Goal: Task Accomplishment & Management: Use online tool/utility

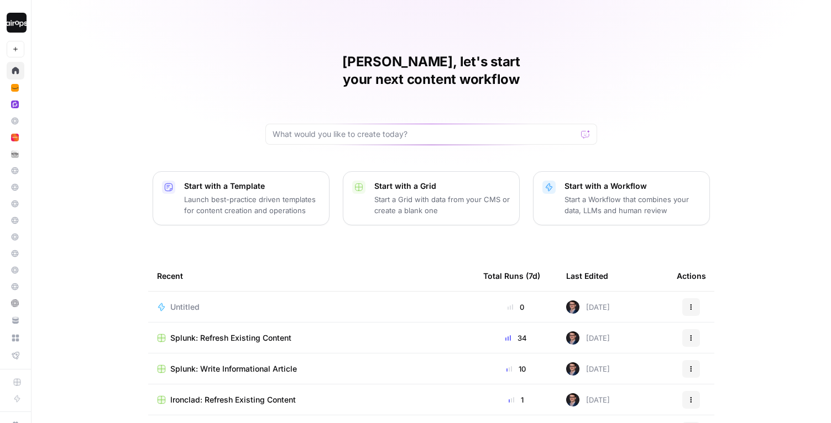
click at [229, 364] on span "Splunk: Write Informational Article" at bounding box center [233, 369] width 127 height 11
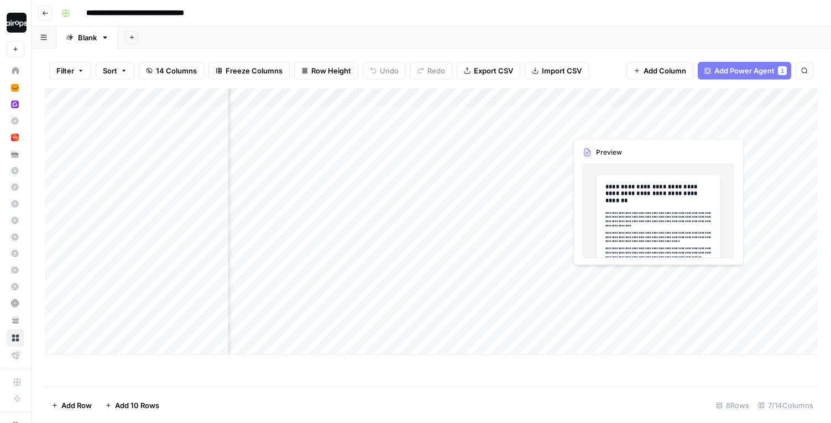
scroll to position [0, 106]
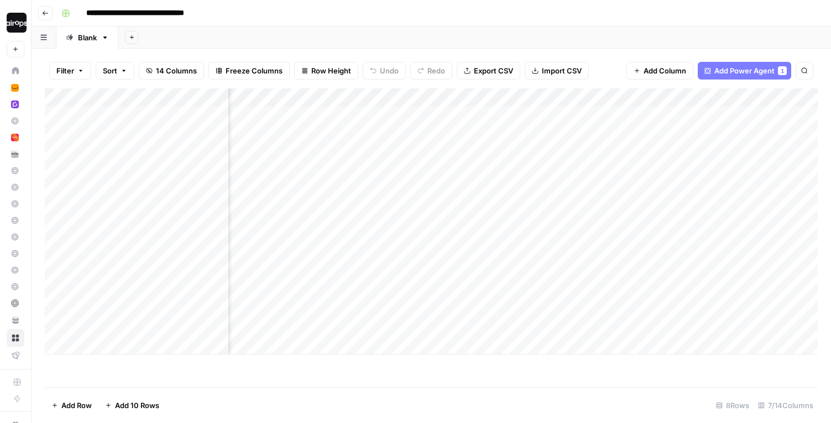
click at [773, 98] on div "Add Column" at bounding box center [431, 221] width 773 height 266
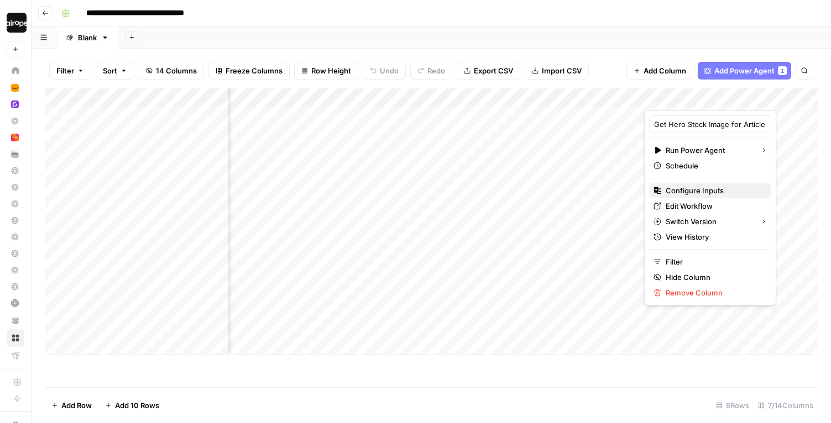
click at [707, 193] on span "Configure Inputs" at bounding box center [713, 190] width 97 height 11
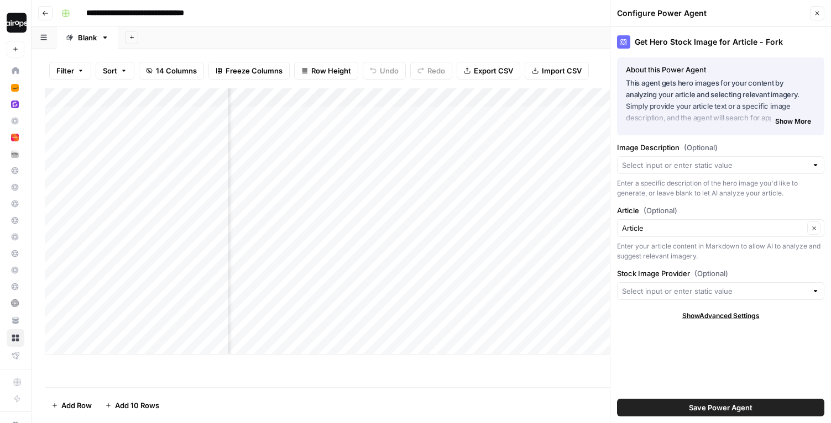
click at [786, 120] on span "Show More" at bounding box center [793, 122] width 36 height 10
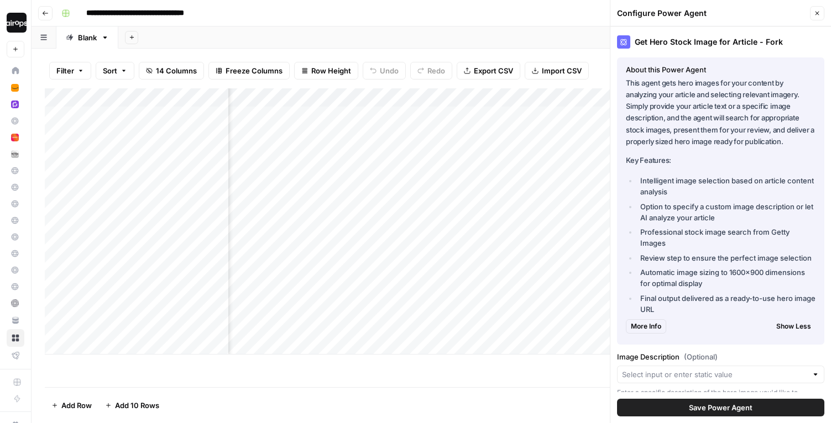
click at [791, 328] on span "Show Less" at bounding box center [793, 327] width 35 height 10
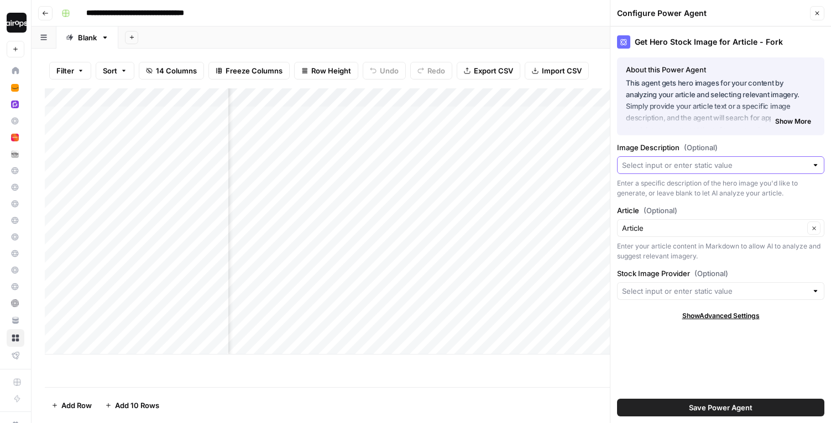
click at [728, 166] on input "Image Description (Optional)" at bounding box center [714, 165] width 185 height 11
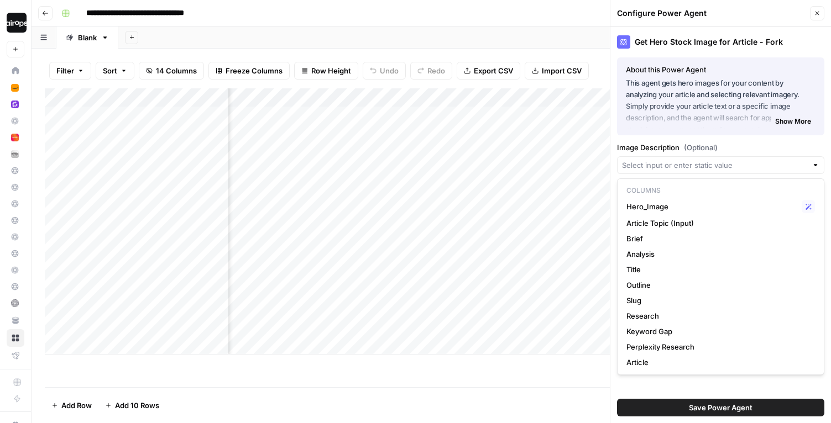
click at [744, 145] on label "Image Description (Optional)" at bounding box center [720, 147] width 207 height 11
click at [744, 160] on input "Image Description (Optional)" at bounding box center [714, 165] width 185 height 11
click at [675, 95] on p "This agent gets hero images for your content by analyzing your article and sele…" at bounding box center [721, 100] width 190 height 47
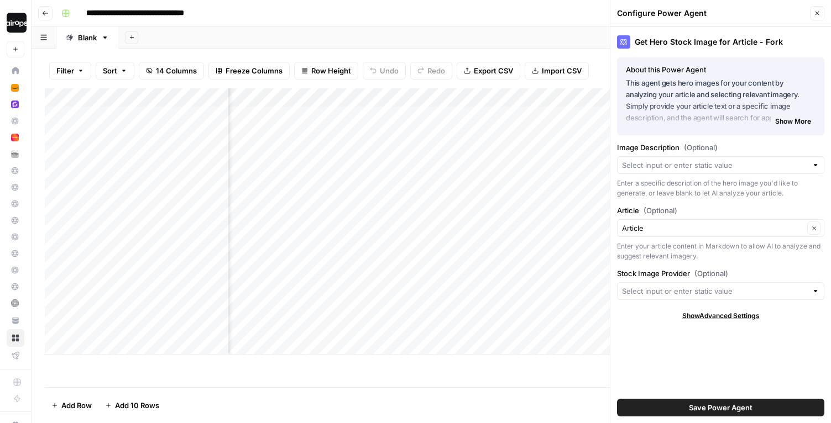
click at [817, 12] on icon "button" at bounding box center [817, 14] width 4 height 4
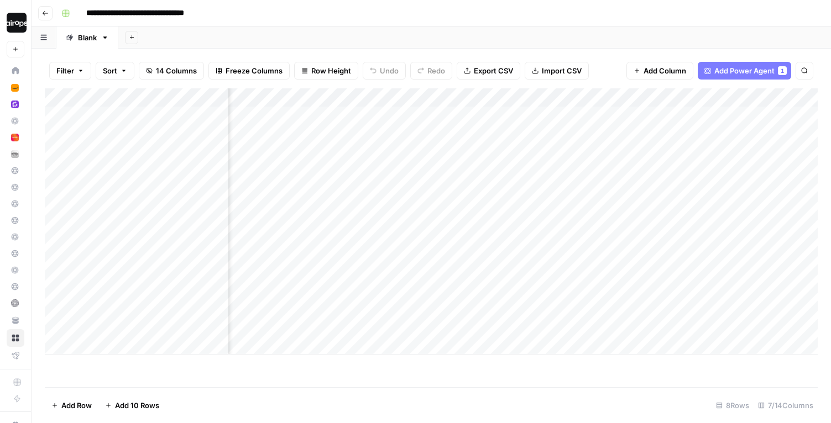
click at [574, 10] on div "**********" at bounding box center [438, 13] width 763 height 18
click at [778, 98] on div "Add Column" at bounding box center [431, 221] width 773 height 266
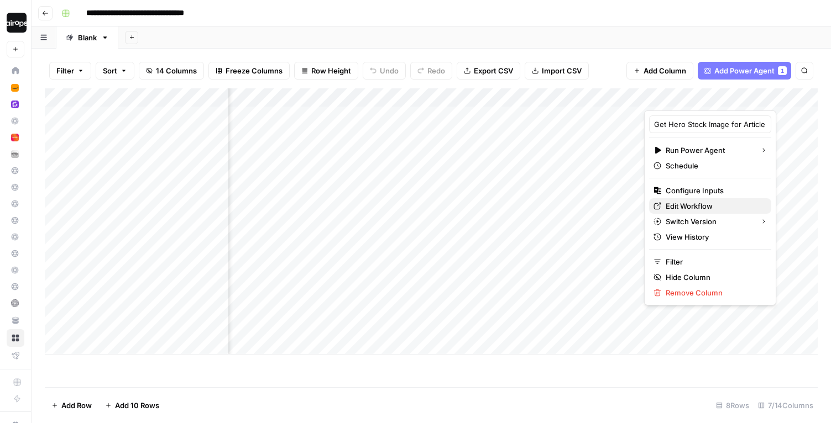
click at [704, 207] on span "Edit Workflow" at bounding box center [713, 206] width 97 height 11
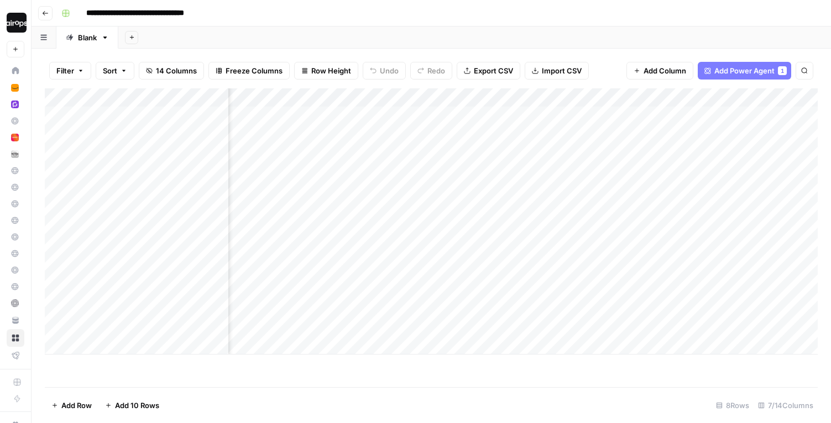
click at [779, 98] on div "Add Column" at bounding box center [431, 221] width 773 height 266
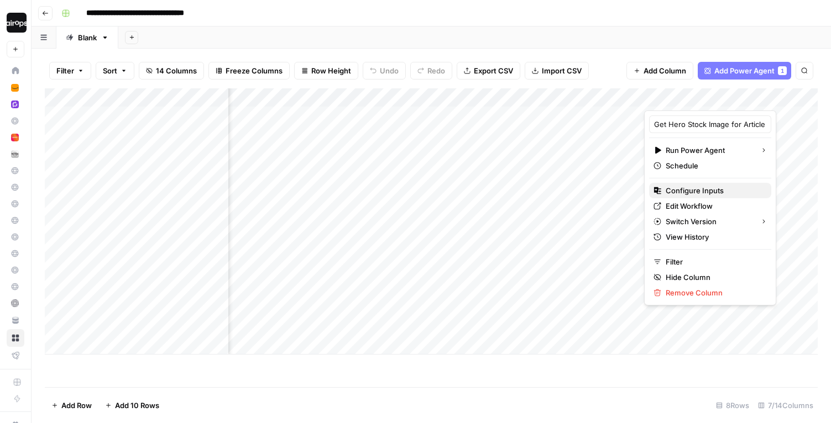
click at [707, 189] on span "Configure Inputs" at bounding box center [713, 190] width 97 height 11
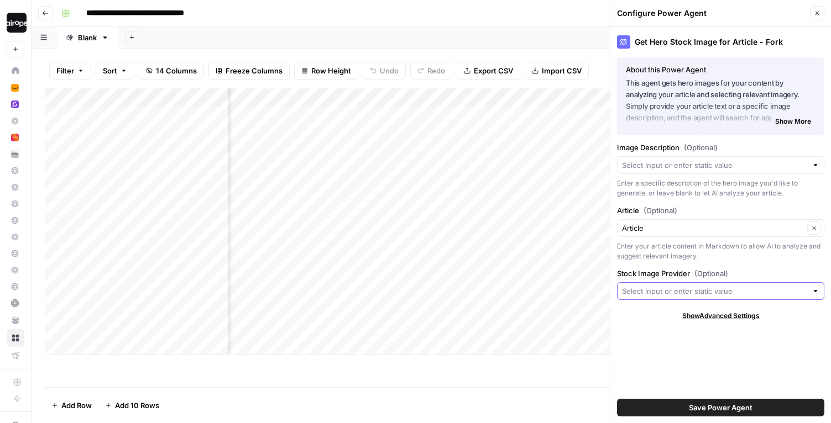
click at [731, 292] on input "Stock Image Provider (Optional)" at bounding box center [714, 291] width 185 height 11
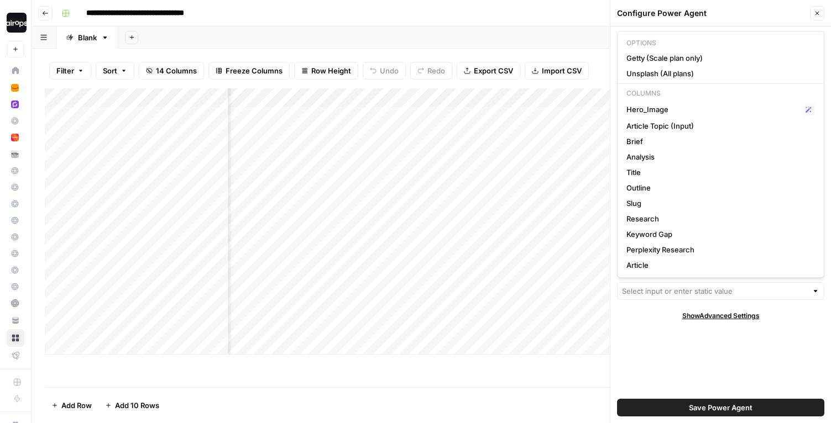
click at [680, 348] on div "Get Hero Stock Image for Article - Fork About this Power Agent This agent gets …" at bounding box center [720, 225] width 221 height 397
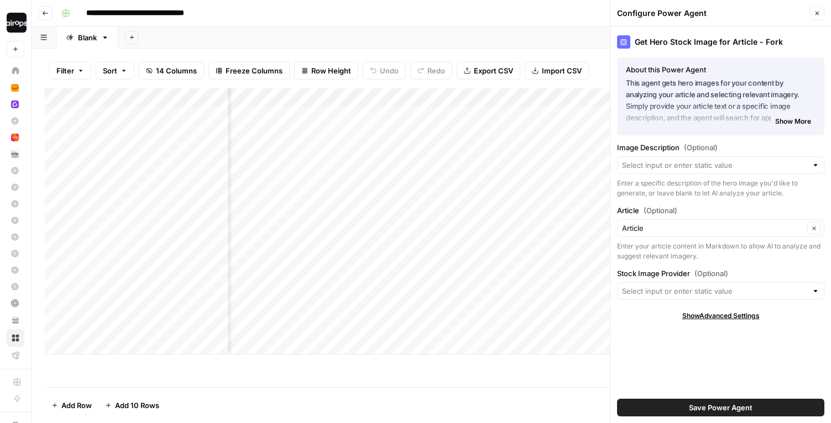
click at [570, 390] on footer "Add Row Add 10 Rows 8 Rows 7/14 Columns" at bounding box center [431, 405] width 773 height 36
click at [817, 13] on icon "button" at bounding box center [817, 14] width 4 height 4
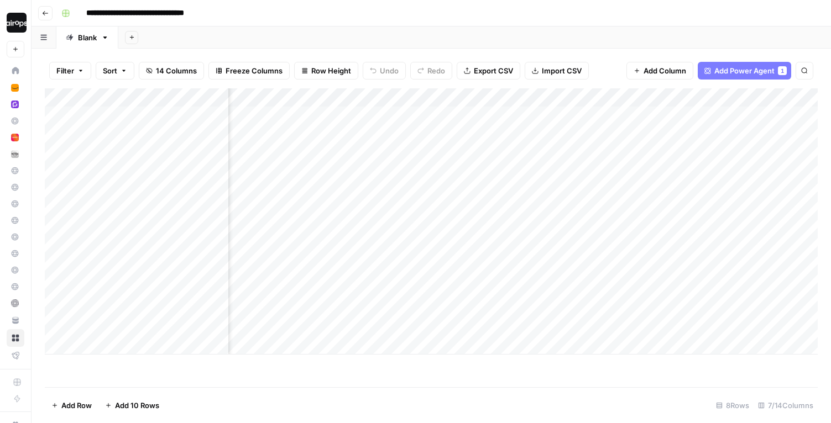
click at [415, 8] on div "**********" at bounding box center [438, 13] width 763 height 18
click at [407, 11] on div "**********" at bounding box center [438, 13] width 763 height 18
click at [778, 98] on div "Add Column" at bounding box center [431, 221] width 773 height 266
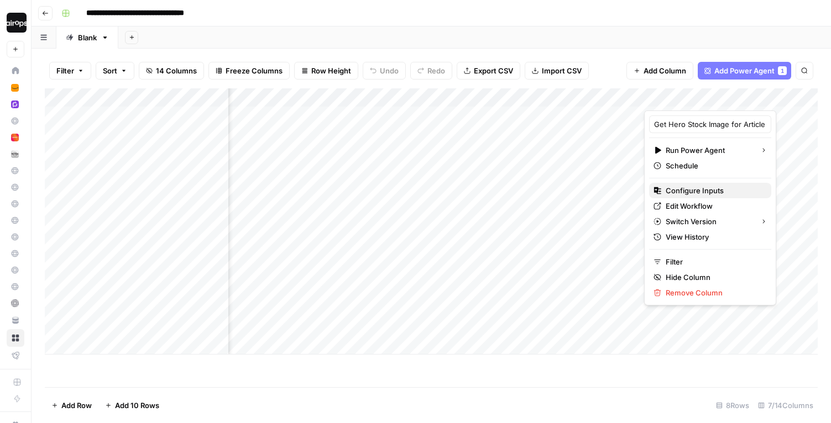
click at [704, 190] on span "Configure Inputs" at bounding box center [713, 190] width 97 height 11
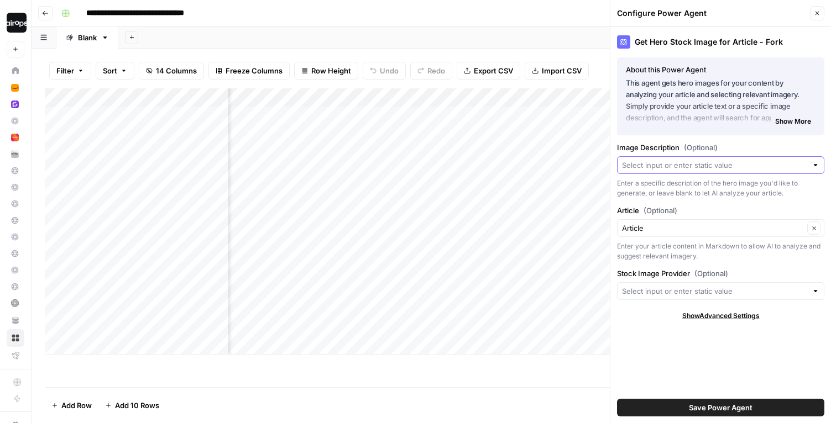
click at [702, 164] on input "Image Description (Optional)" at bounding box center [714, 165] width 185 height 11
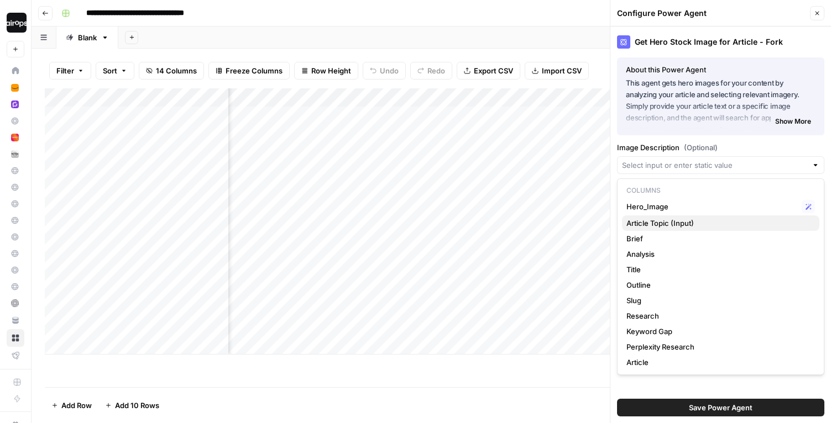
click at [676, 223] on span "Article Topic (Input)" at bounding box center [718, 223] width 184 height 11
type input "Article Topic (Input)"
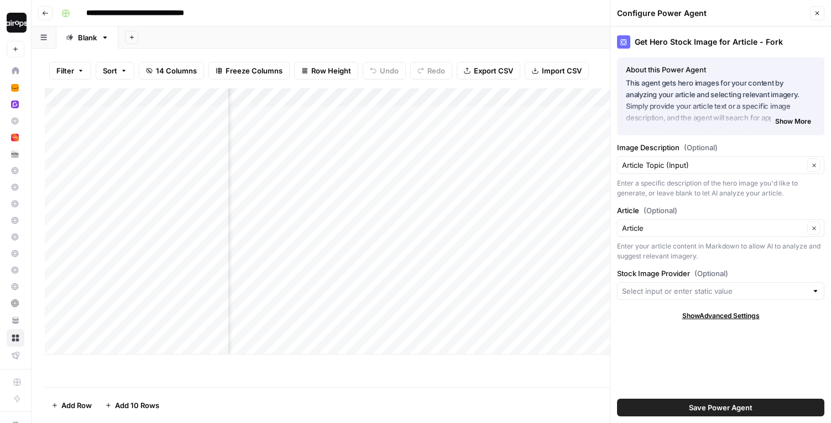
click at [727, 409] on span "Save Power Agent" at bounding box center [721, 407] width 64 height 11
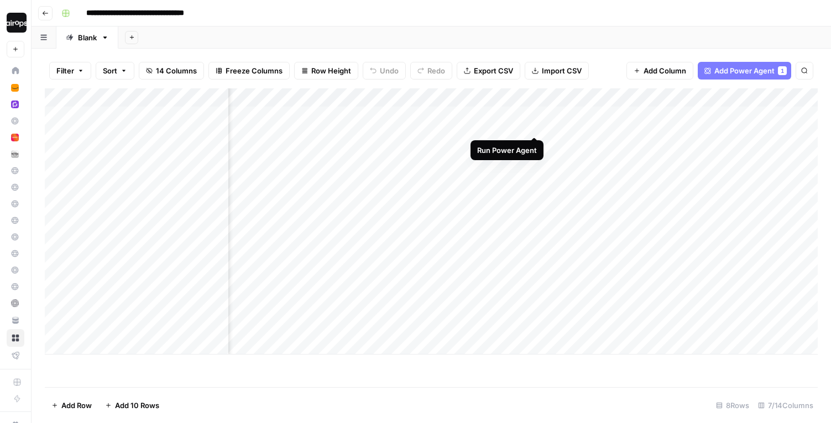
click at [533, 114] on div "Add Column" at bounding box center [431, 221] width 773 height 266
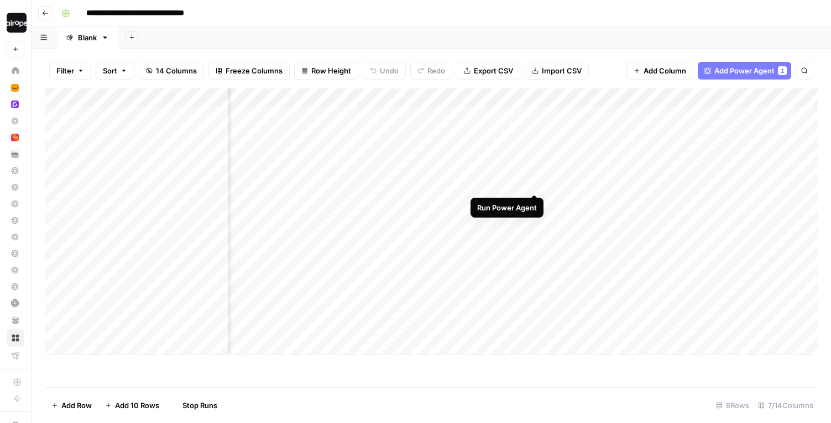
click at [537, 172] on div "Add Column" at bounding box center [431, 221] width 773 height 266
click at [536, 202] on div "Add Column" at bounding box center [431, 221] width 773 height 266
click at [383, 144] on div "Add Column" at bounding box center [431, 221] width 773 height 266
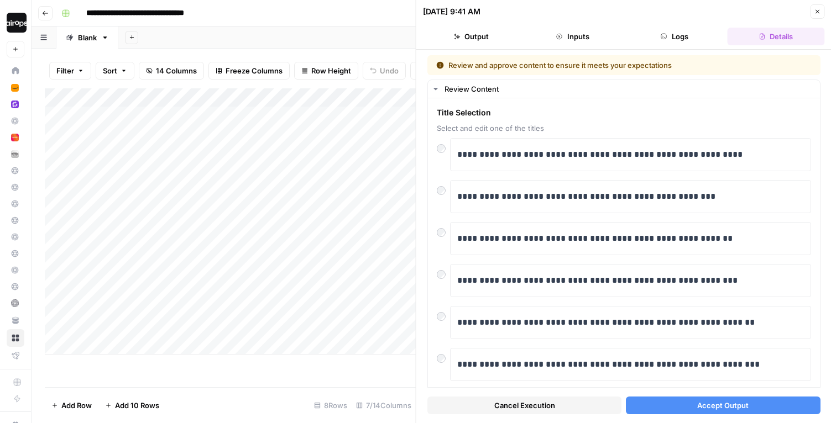
click at [649, 402] on button "Accept Output" at bounding box center [723, 406] width 194 height 18
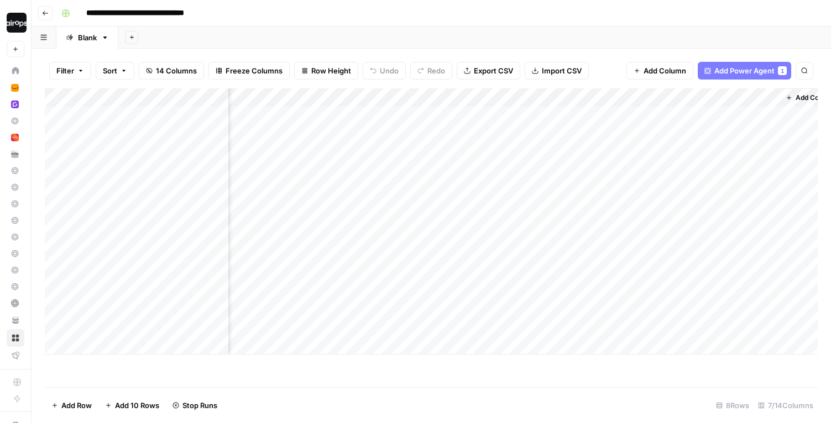
scroll to position [0, 234]
click at [661, 113] on div "Add Column" at bounding box center [431, 221] width 773 height 266
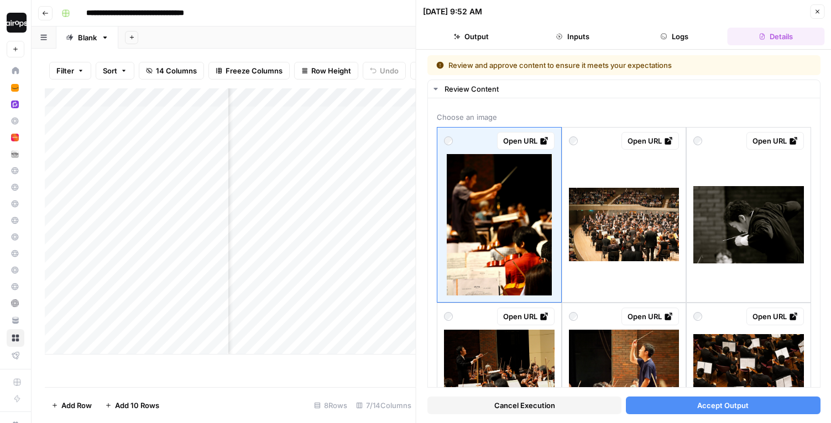
click at [812, 11] on button "Close" at bounding box center [817, 11] width 14 height 14
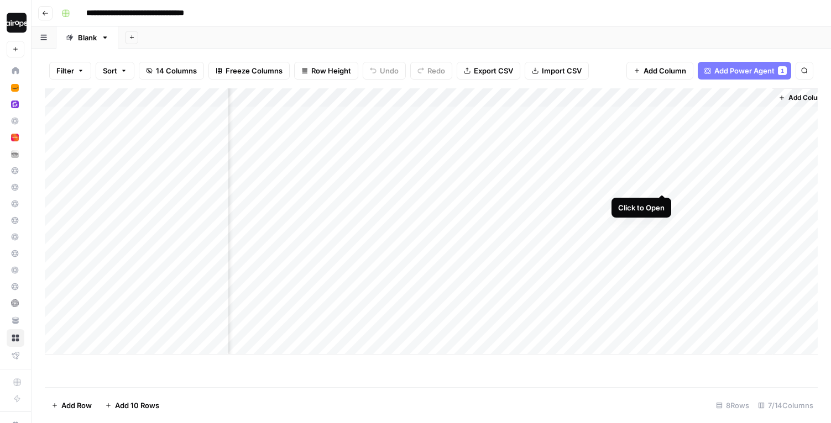
click at [662, 173] on div "Add Column" at bounding box center [431, 221] width 773 height 266
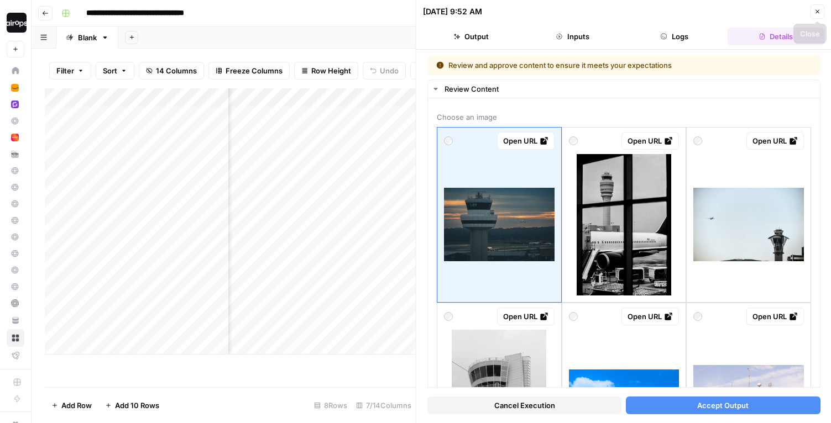
click at [819, 5] on button "Close" at bounding box center [817, 11] width 14 height 14
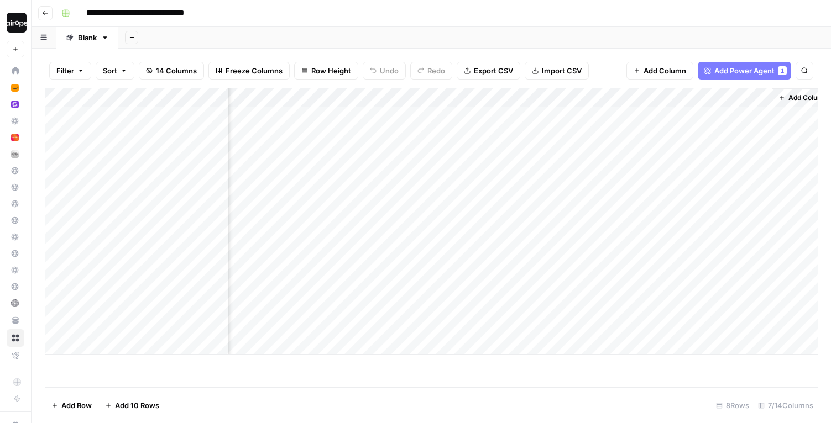
click at [649, 98] on div "Add Column" at bounding box center [431, 221] width 773 height 266
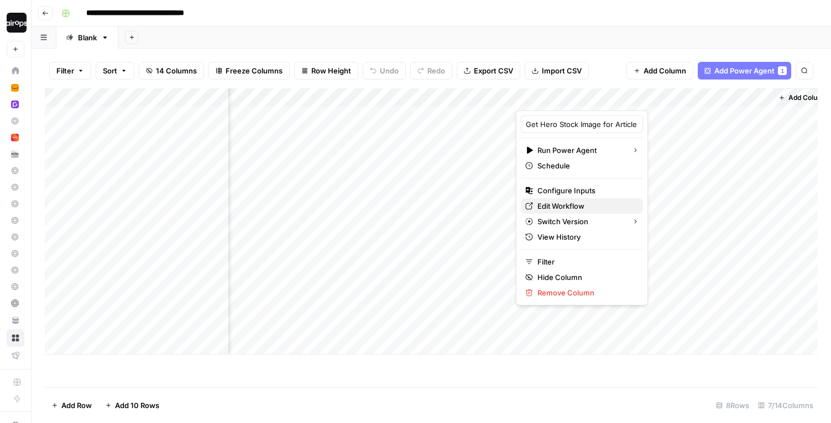
click at [574, 207] on span "Edit Workflow" at bounding box center [585, 206] width 97 height 11
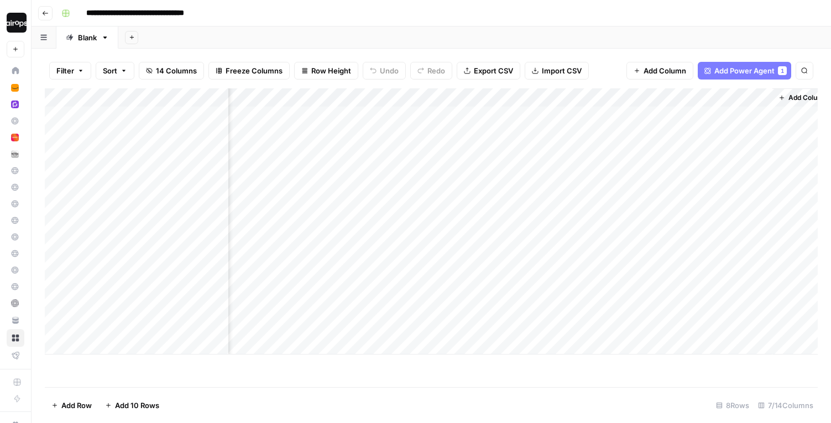
click at [652, 96] on div "Add Column" at bounding box center [431, 221] width 773 height 266
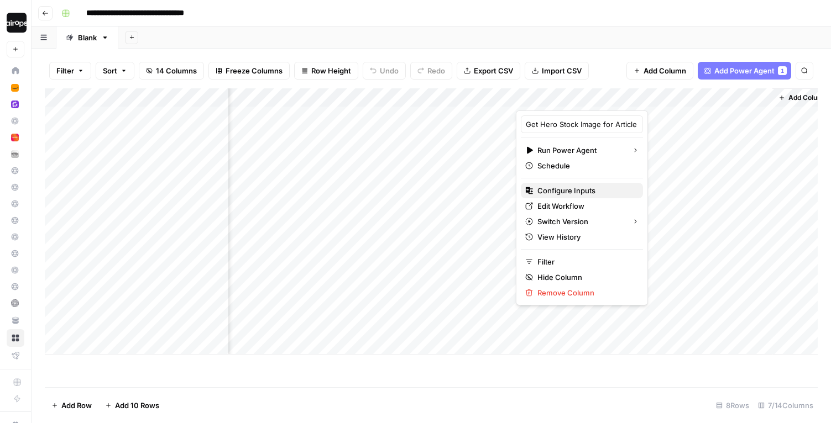
click at [574, 188] on span "Configure Inputs" at bounding box center [585, 190] width 97 height 11
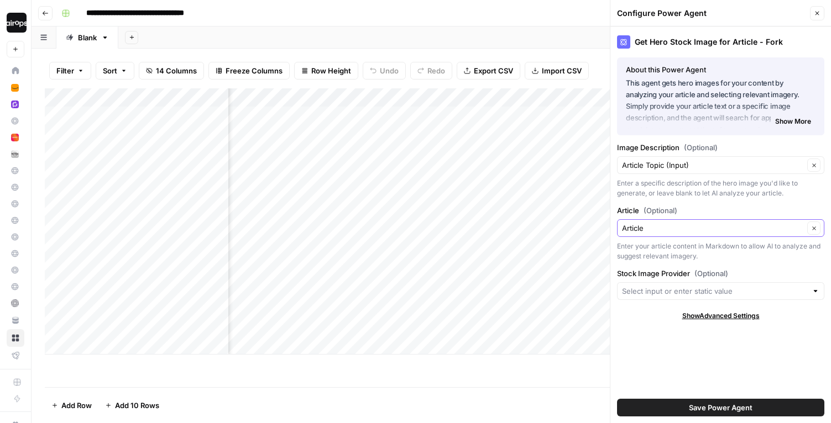
click at [814, 230] on icon "button" at bounding box center [814, 229] width 6 height 6
click at [811, 229] on icon "button" at bounding box center [814, 229] width 6 height 6
click at [770, 195] on div "Enter a specific description of the hero image you'd like to generate, or leave…" at bounding box center [720, 189] width 207 height 20
click at [816, 232] on button "Clear" at bounding box center [813, 228] width 13 height 13
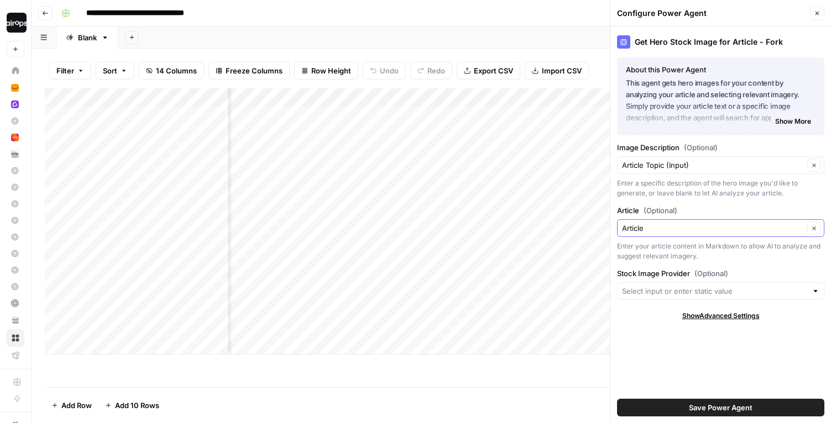
click at [816, 232] on button "Clear" at bounding box center [813, 228] width 13 height 13
click at [771, 233] on input "Article (Optional)" at bounding box center [713, 228] width 182 height 11
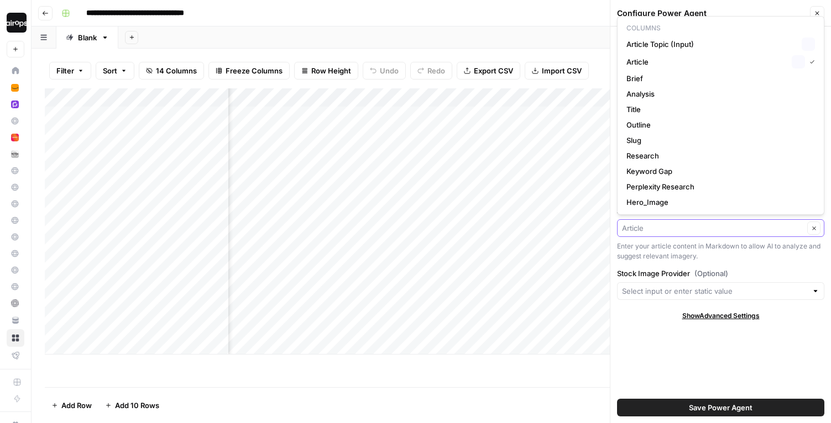
click at [771, 233] on input "Article (Optional)" at bounding box center [713, 228] width 182 height 11
type input "Article"
click at [755, 261] on div "Get Hero Stock Image for Article - Fork About this Power Agent This agent gets …" at bounding box center [720, 225] width 221 height 397
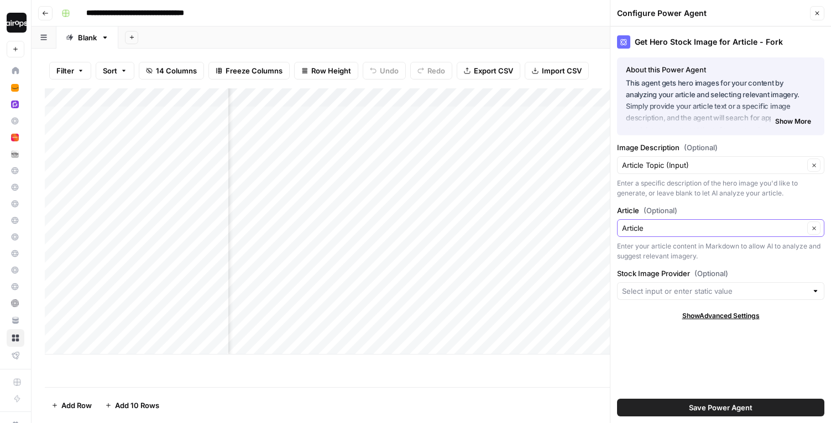
click at [817, 234] on button "Clear" at bounding box center [813, 228] width 13 height 13
click at [817, 231] on button "Clear" at bounding box center [813, 228] width 13 height 13
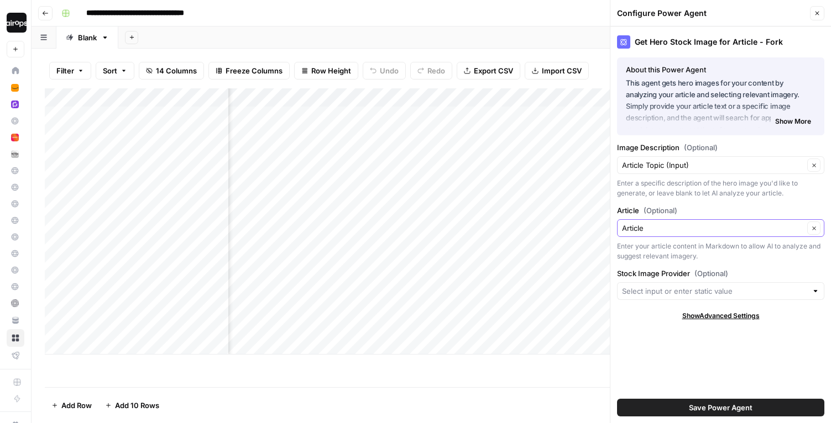
click at [817, 231] on button "Clear" at bounding box center [813, 228] width 13 height 13
click at [736, 196] on div "Enter a specific description of the hero image you'd like to generate, or leave…" at bounding box center [720, 189] width 207 height 20
click at [743, 228] on input "Article (Optional)" at bounding box center [713, 228] width 182 height 11
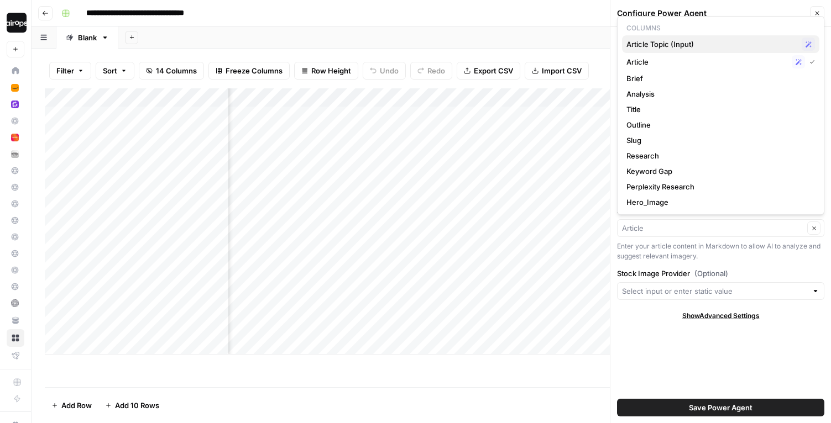
click at [736, 45] on span "Article Topic (Input)" at bounding box center [711, 44] width 171 height 11
type input "Article Topic (Input)"
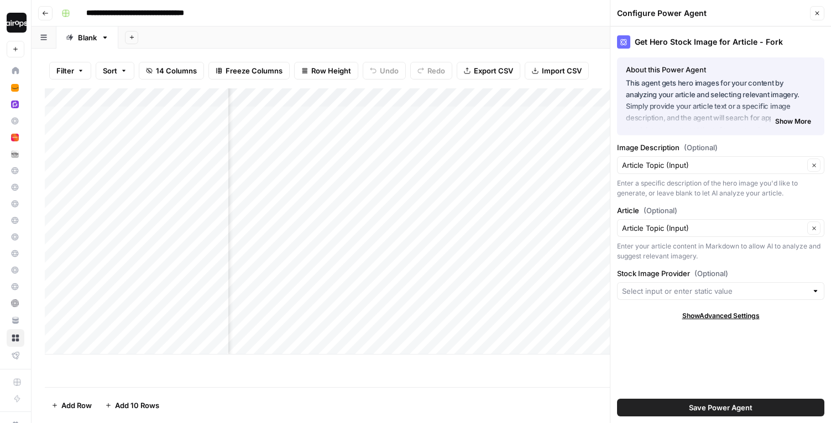
click at [741, 201] on div "Get Hero Stock Image for Article - Fork About this Power Agent This agent gets …" at bounding box center [720, 225] width 221 height 397
click at [707, 409] on span "Save Power Agent" at bounding box center [721, 407] width 64 height 11
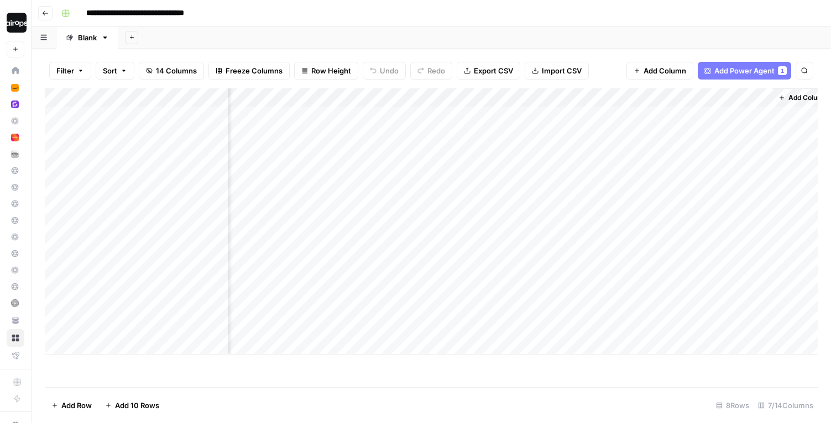
click at [651, 126] on div "Add Column" at bounding box center [431, 221] width 773 height 266
click at [631, 130] on div "Add Column" at bounding box center [431, 221] width 773 height 266
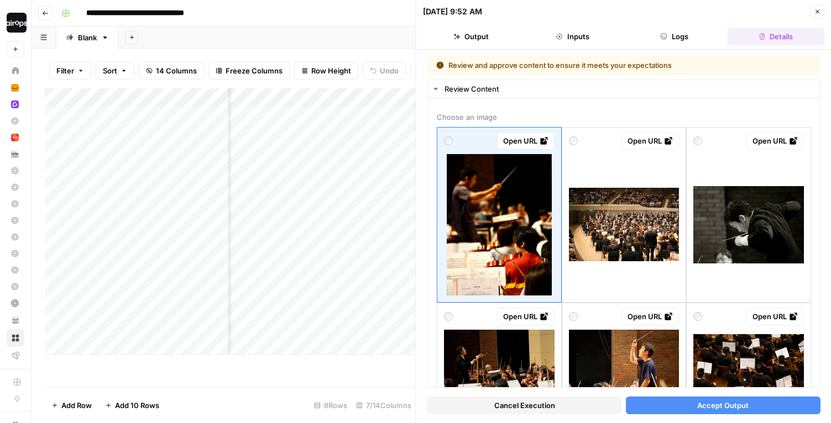
click at [565, 406] on button "Cancel Execution" at bounding box center [524, 406] width 194 height 18
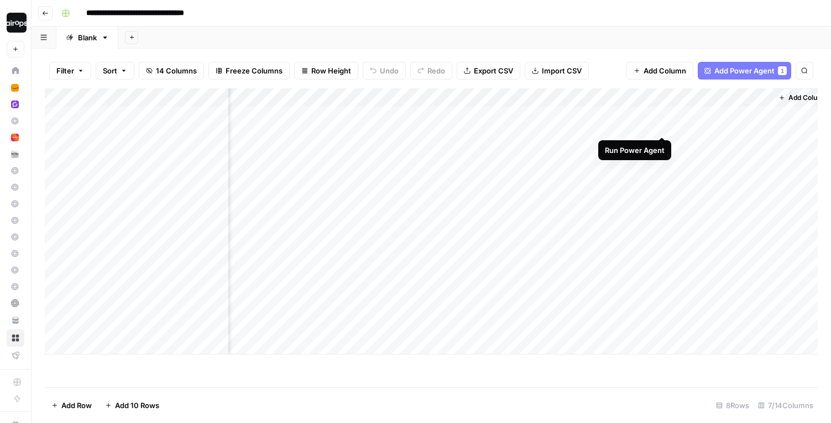
click at [660, 115] on div "Add Column" at bounding box center [431, 221] width 773 height 266
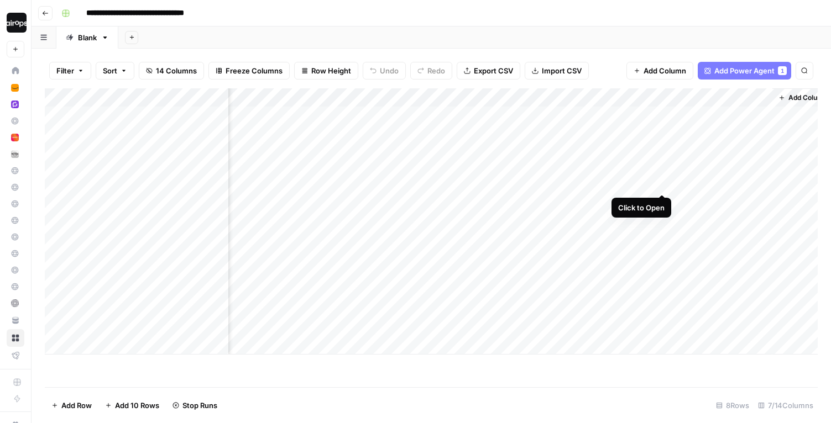
click at [662, 173] on div "Add Column" at bounding box center [431, 221] width 773 height 266
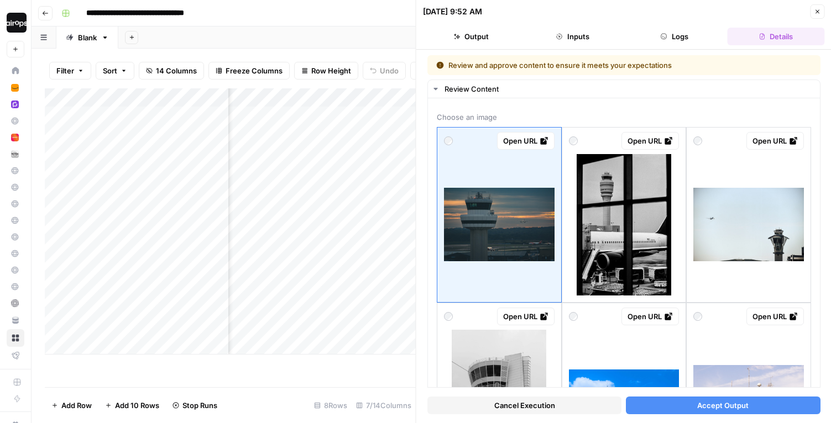
click at [568, 402] on button "Cancel Execution" at bounding box center [524, 406] width 194 height 18
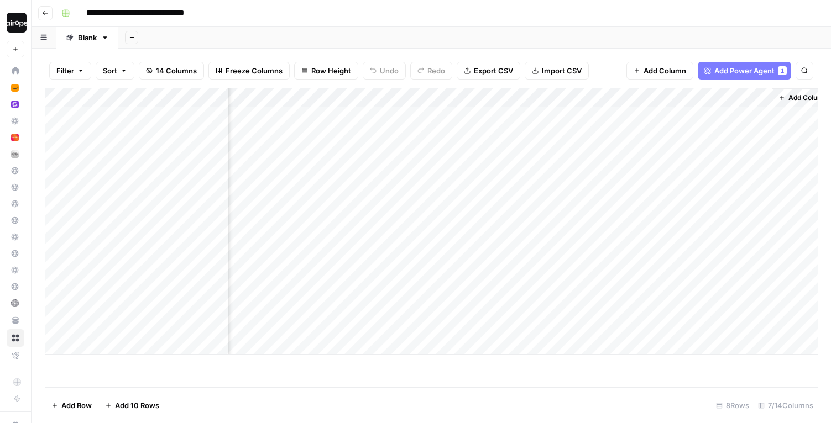
click at [662, 203] on div "Add Column" at bounding box center [431, 221] width 773 height 266
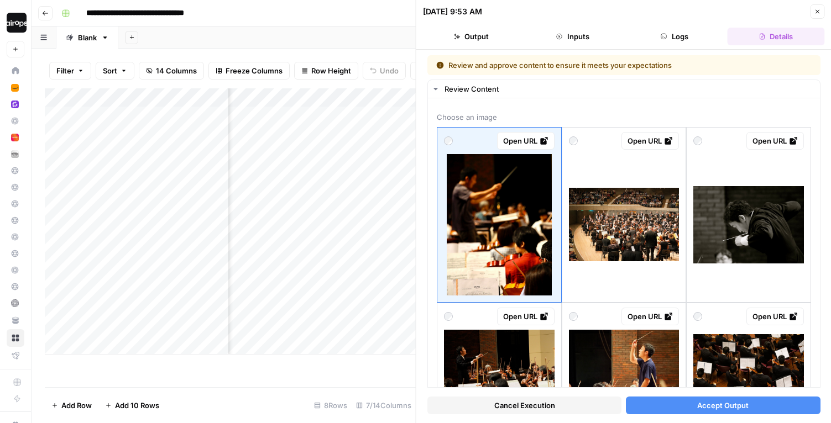
click at [579, 407] on button "Cancel Execution" at bounding box center [524, 406] width 194 height 18
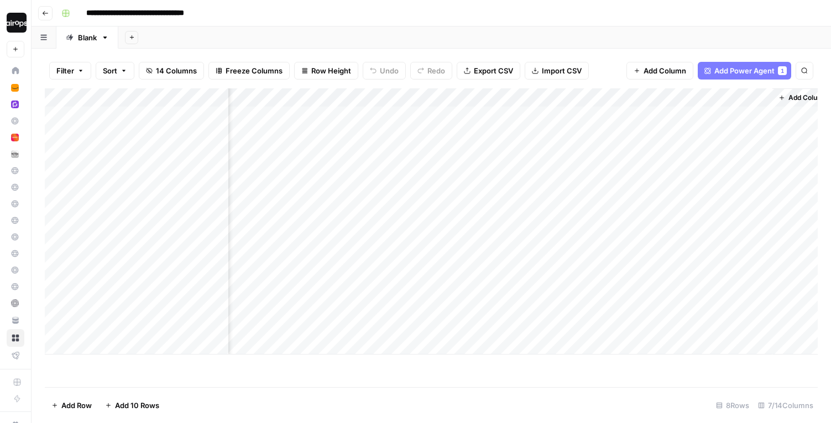
click at [659, 114] on div "Add Column" at bounding box center [431, 221] width 773 height 266
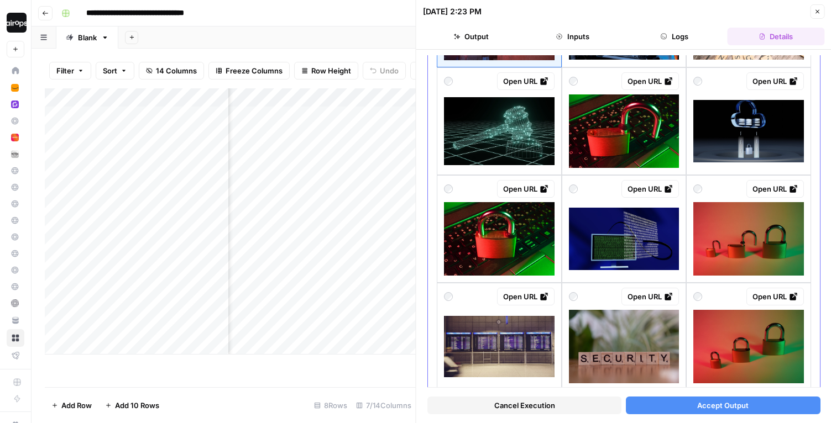
scroll to position [177, 0]
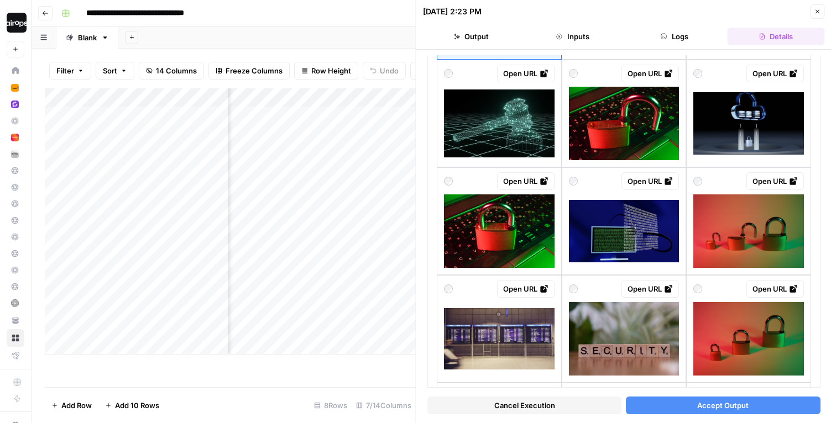
click at [822, 18] on div "Close" at bounding box center [817, 11] width 14 height 14
click at [819, 12] on icon "button" at bounding box center [817, 11] width 7 height 7
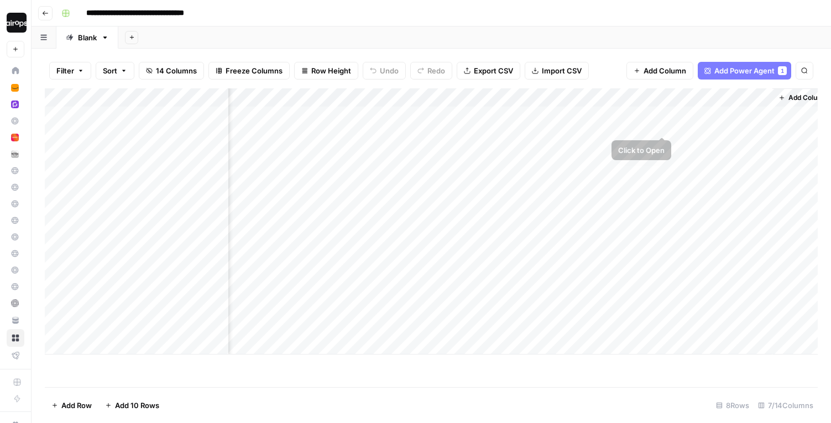
click at [660, 114] on div "Add Column" at bounding box center [431, 221] width 773 height 266
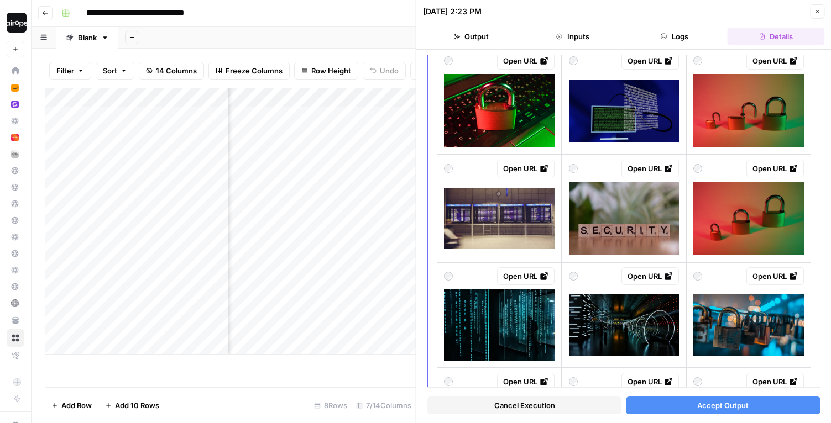
scroll to position [299, 0]
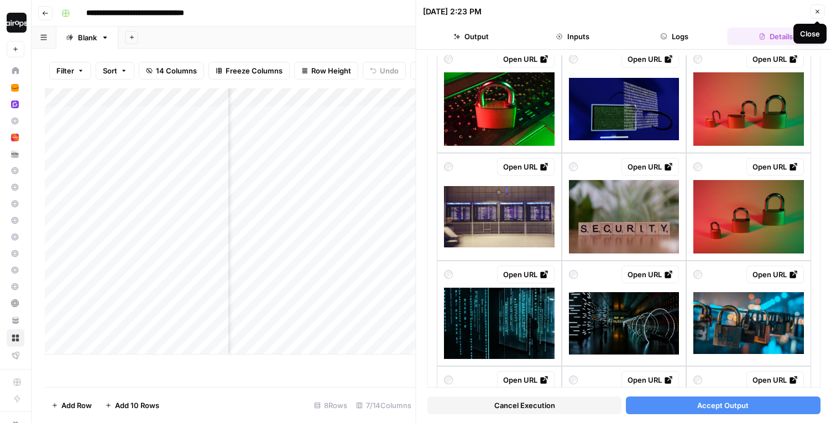
click at [817, 8] on icon "button" at bounding box center [817, 11] width 7 height 7
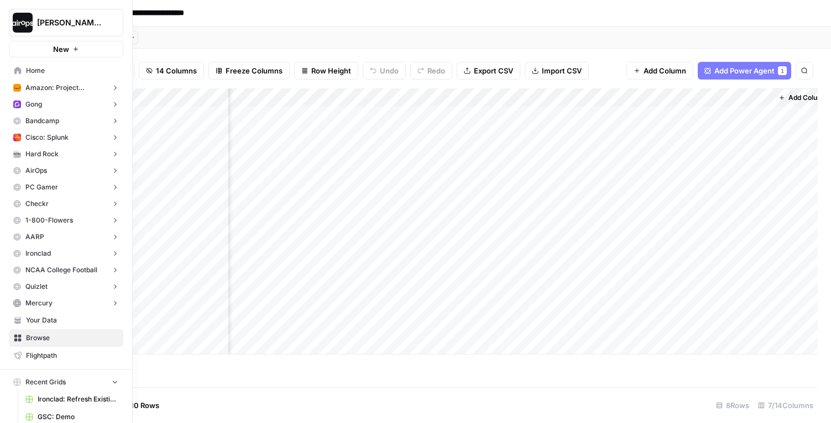
click at [18, 69] on icon at bounding box center [17, 70] width 7 height 7
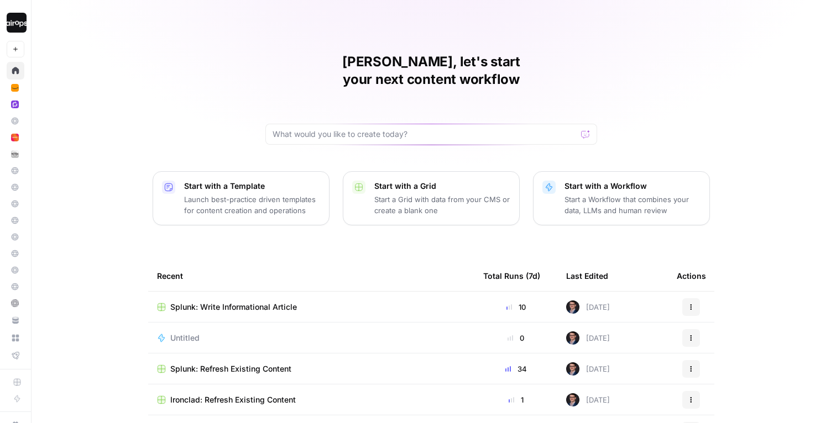
click at [139, 76] on div "[PERSON_NAME], let's start your next content workflow Start with a Template Lau…" at bounding box center [431, 263] width 799 height 526
